Goal: Task Accomplishment & Management: Manage account settings

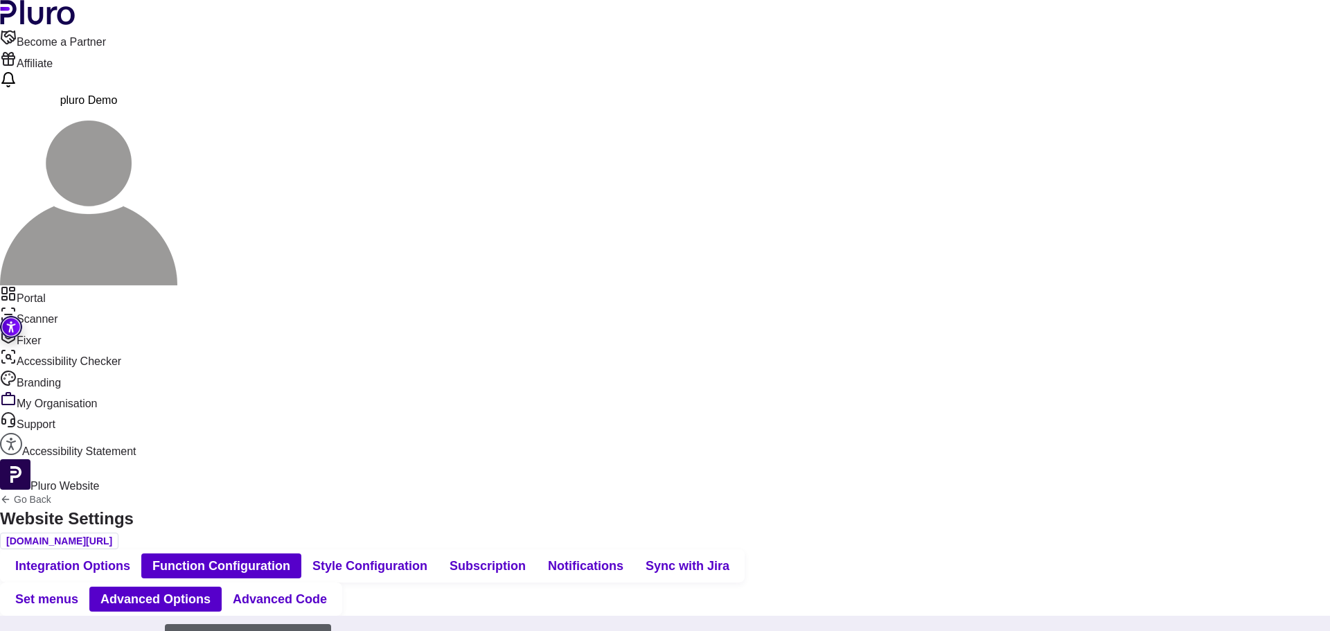
scroll to position [970, 0]
click at [78, 591] on span "Set menus" at bounding box center [46, 599] width 63 height 17
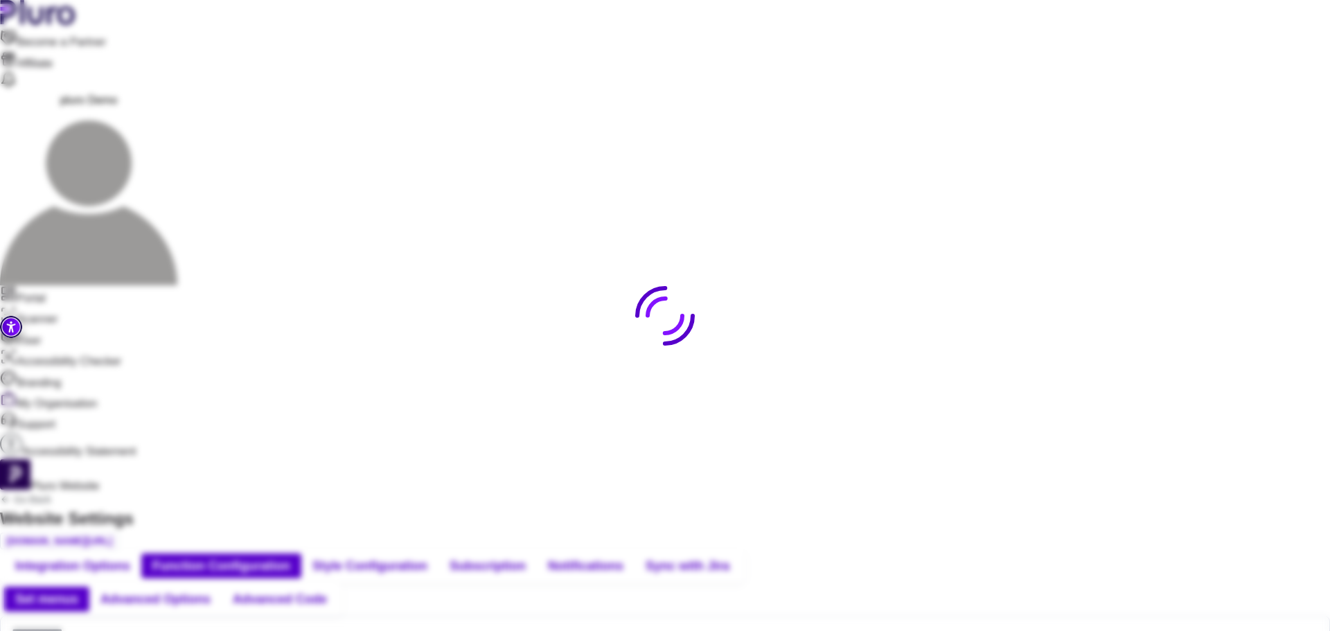
drag, startPoint x: 498, startPoint y: 231, endPoint x: 507, endPoint y: 232, distance: 9.0
click at [211, 591] on span "Advanced Options" at bounding box center [155, 599] width 110 height 17
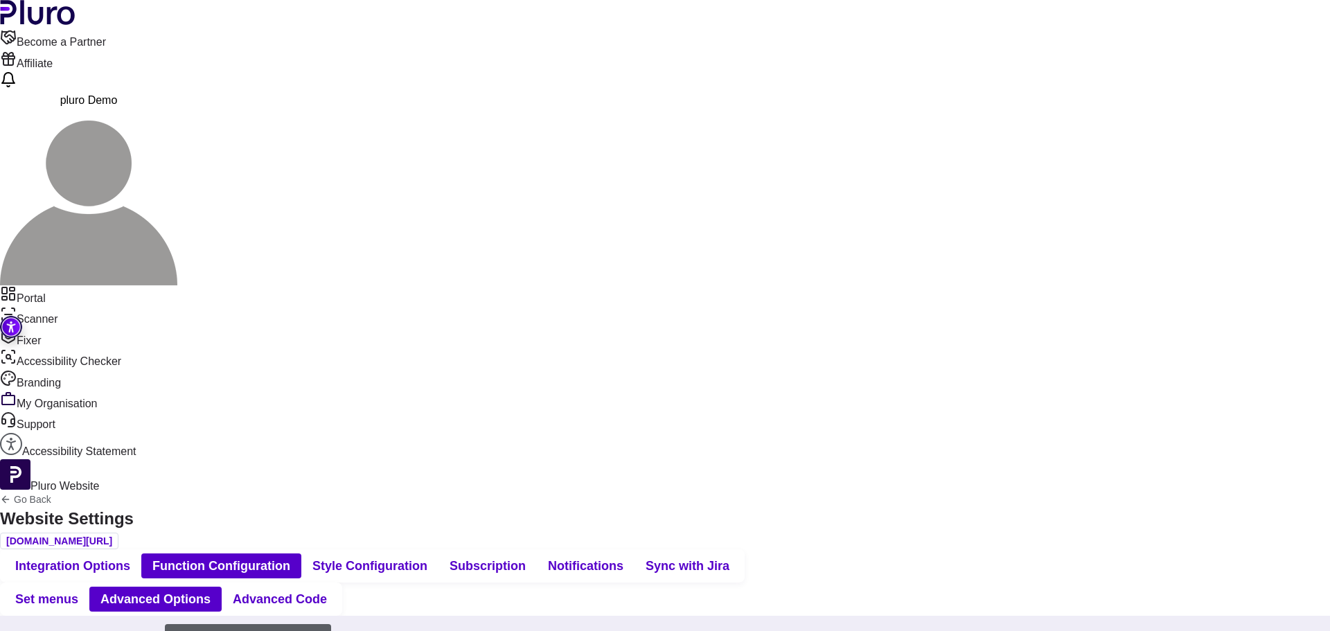
click at [427, 616] on div "Nav. Configurations Blocks Configurations" at bounding box center [665, 641] width 1330 height 50
click at [159, 624] on button "Nav. Configurations" at bounding box center [83, 640] width 151 height 33
